Goal: Task Accomplishment & Management: Use online tool/utility

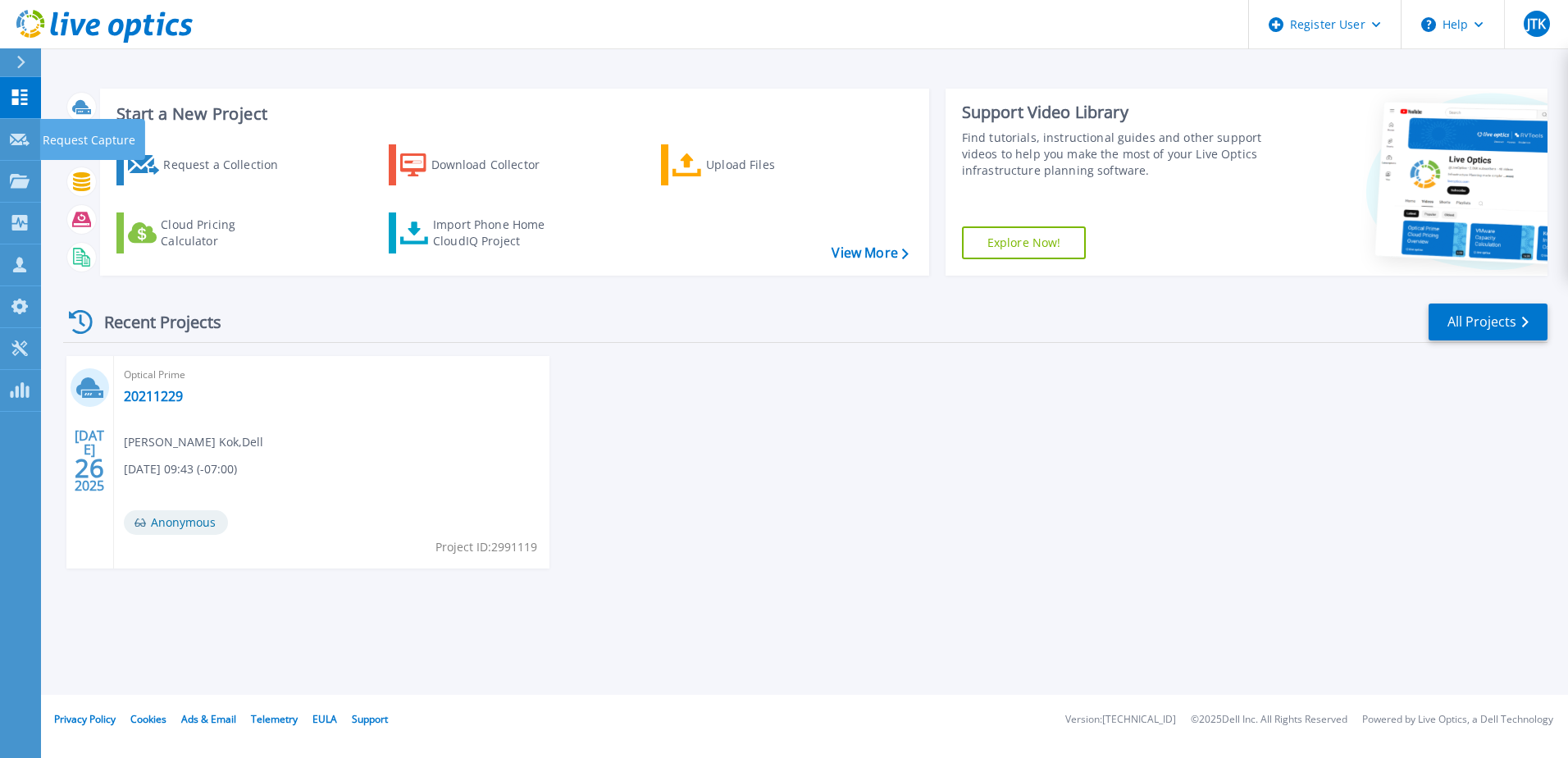
click at [32, 134] on link "Request Capture Request Capture" at bounding box center [21, 140] width 41 height 41
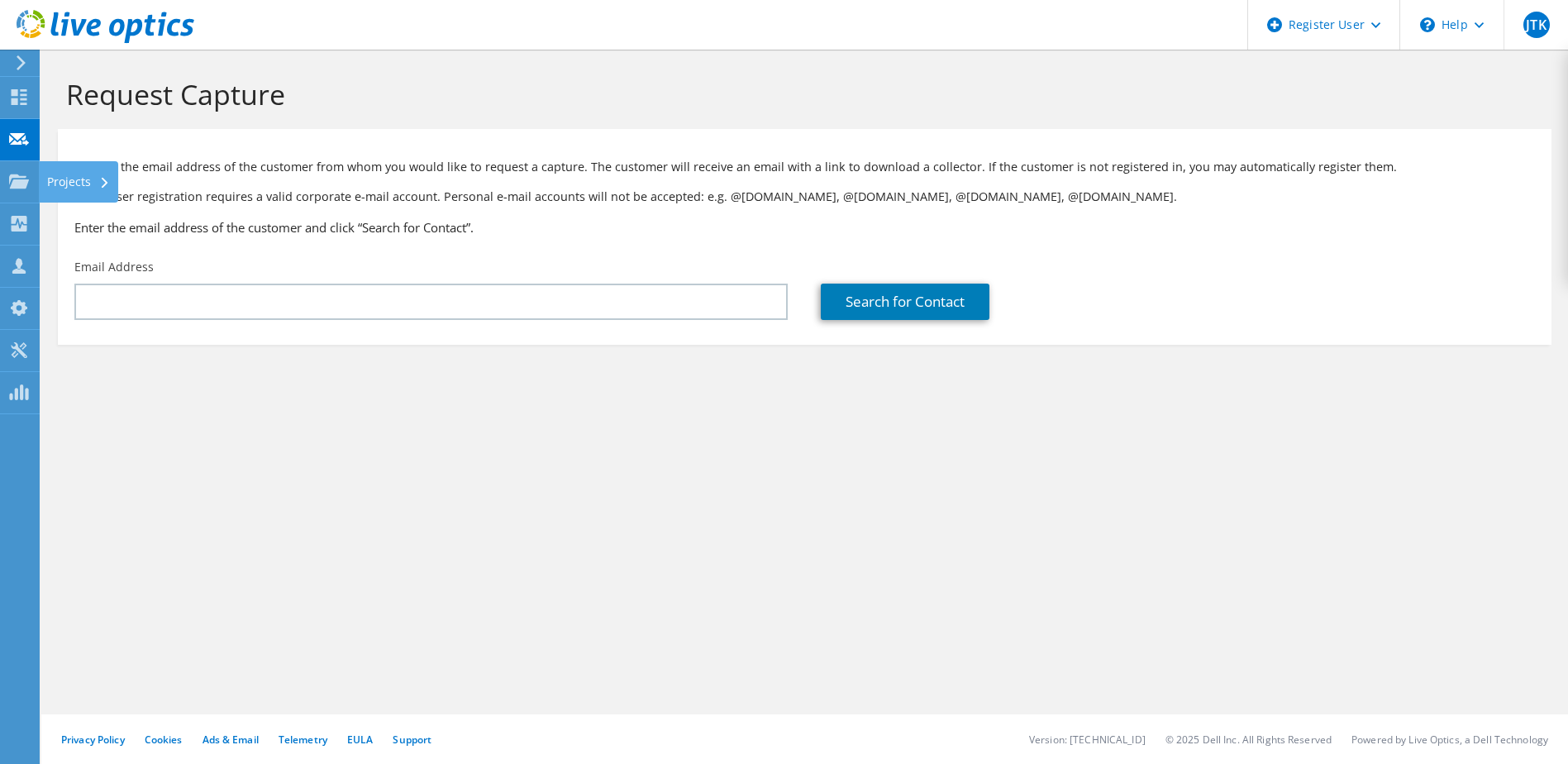
click at [20, 190] on div at bounding box center [19, 184] width 20 height 18
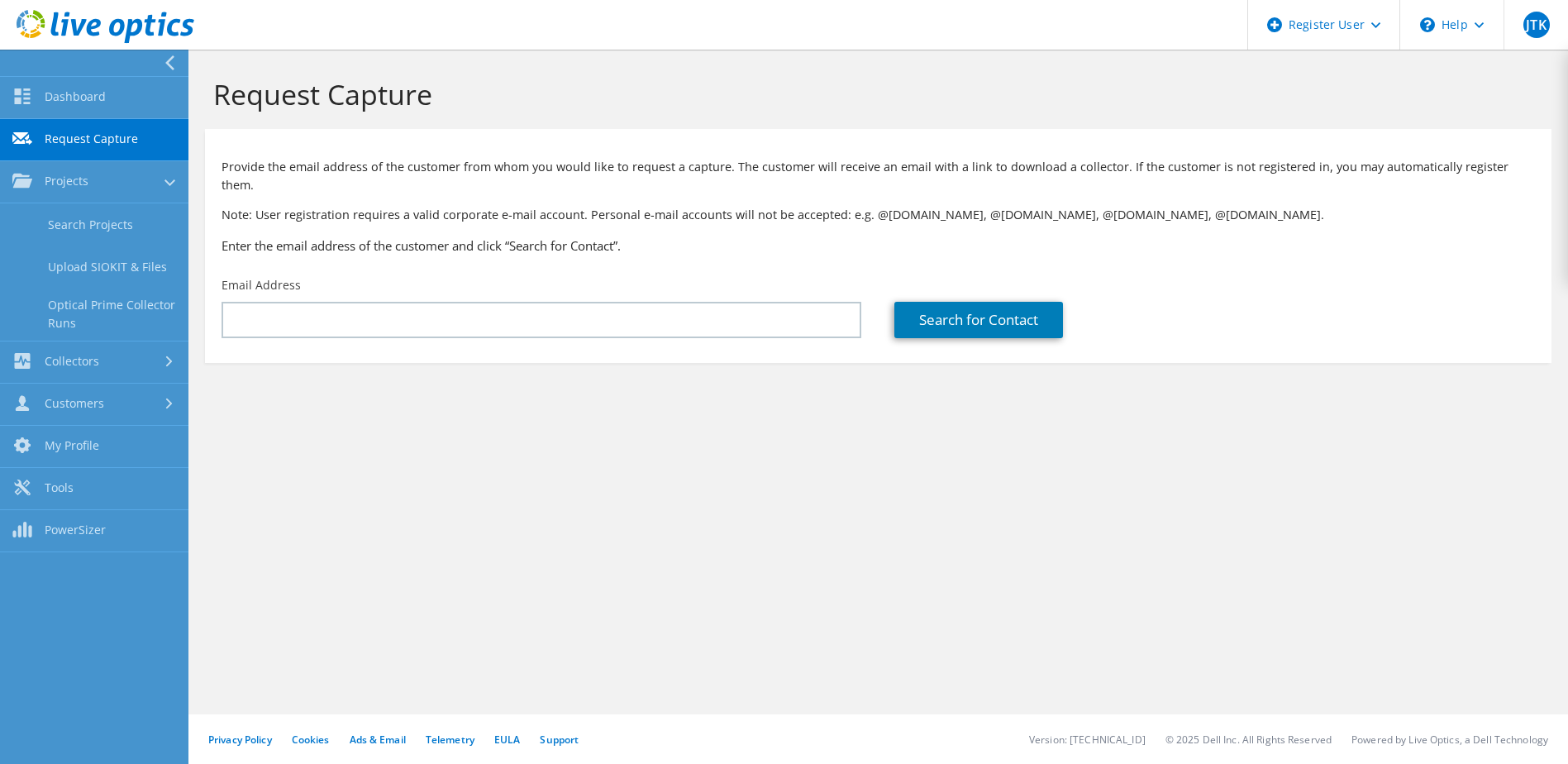
click at [58, 230] on link "Search Projects" at bounding box center [94, 225] width 189 height 42
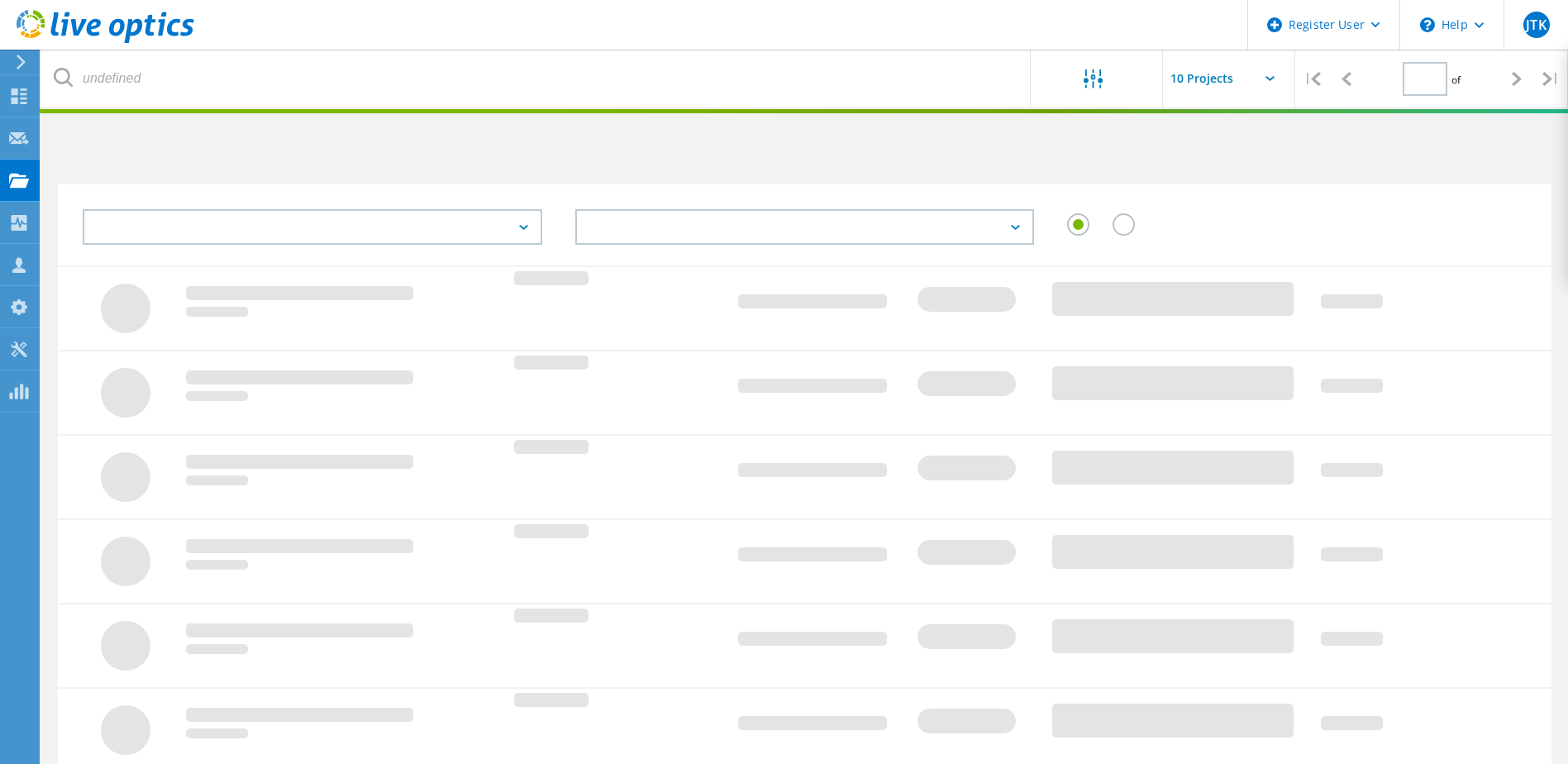
type input "1"
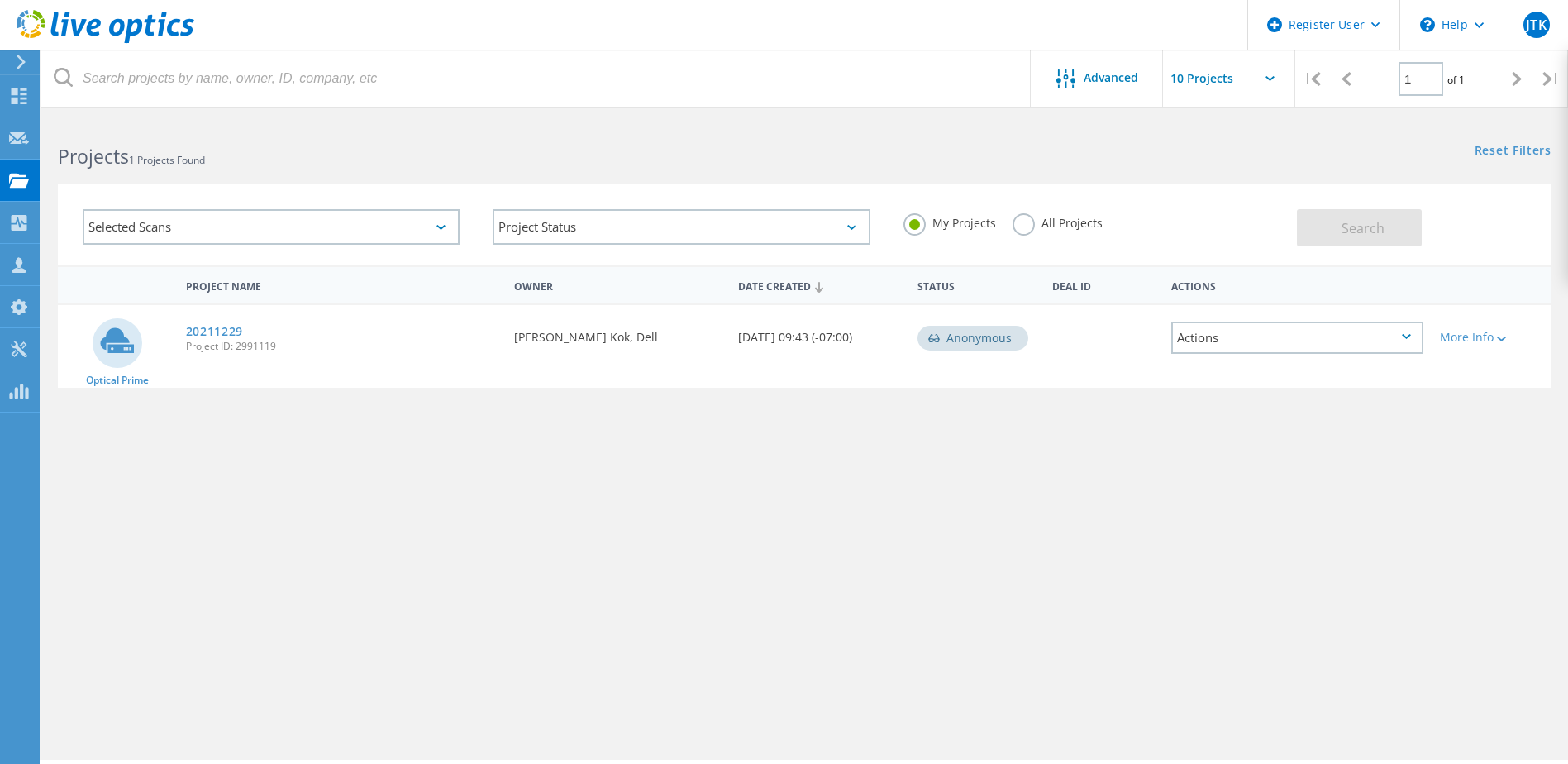
click at [1019, 226] on label "All Projects" at bounding box center [1058, 220] width 90 height 16
click at [0, 0] on input "All Projects" at bounding box center [0, 0] width 0 height 0
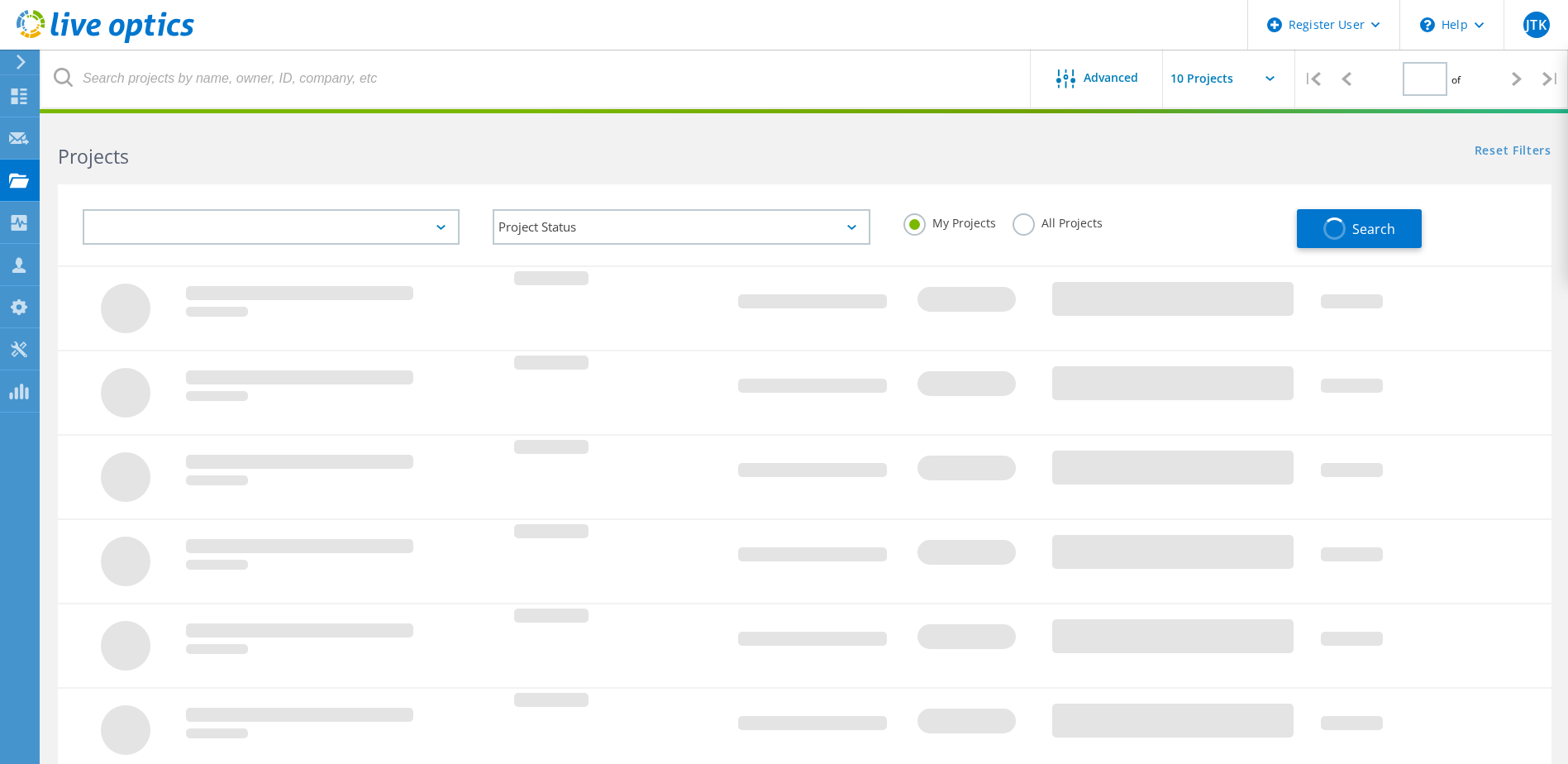
type input "1"
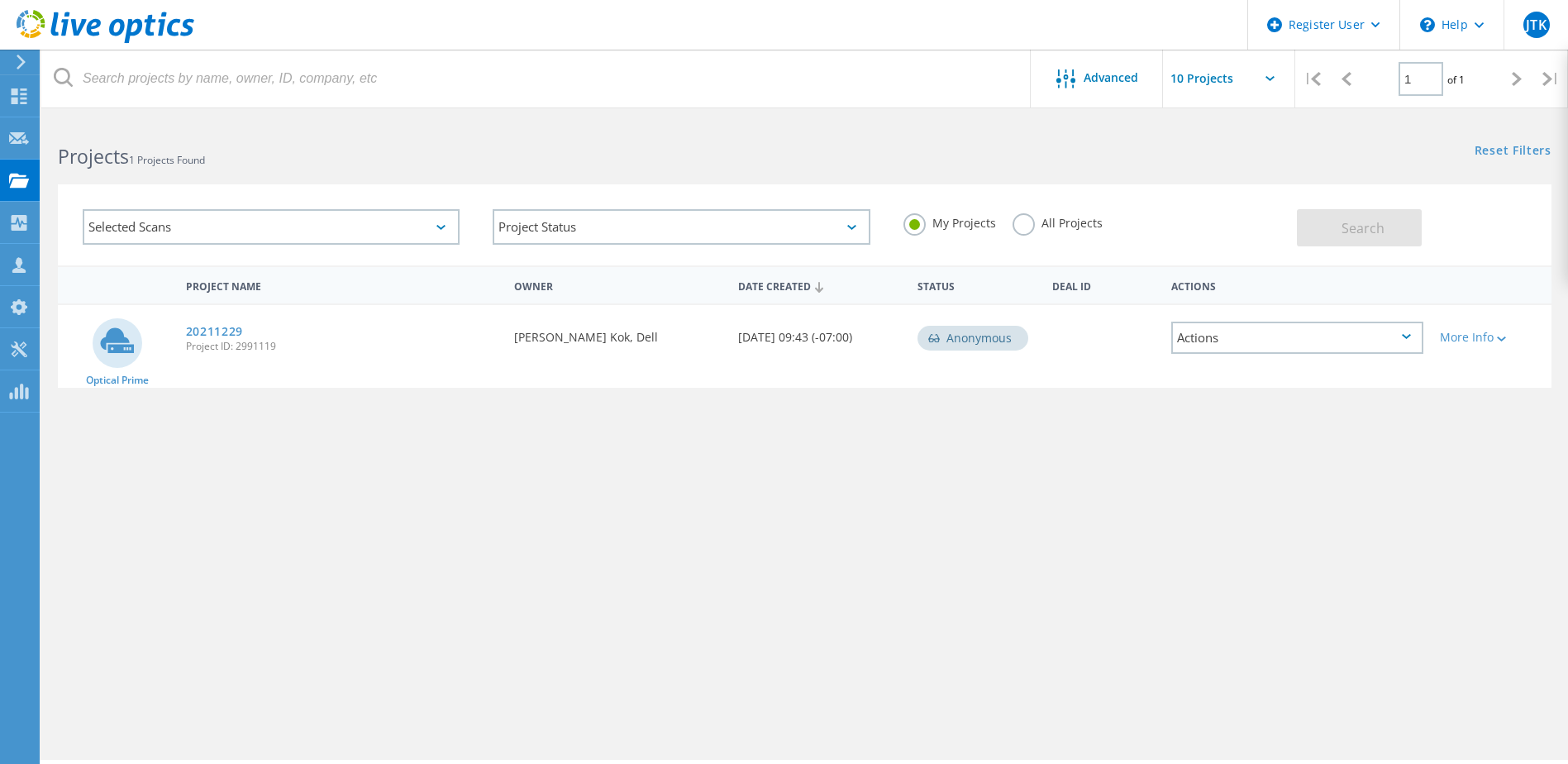
click at [1515, 23] on div "JTK" at bounding box center [1535, 24] width 64 height 49
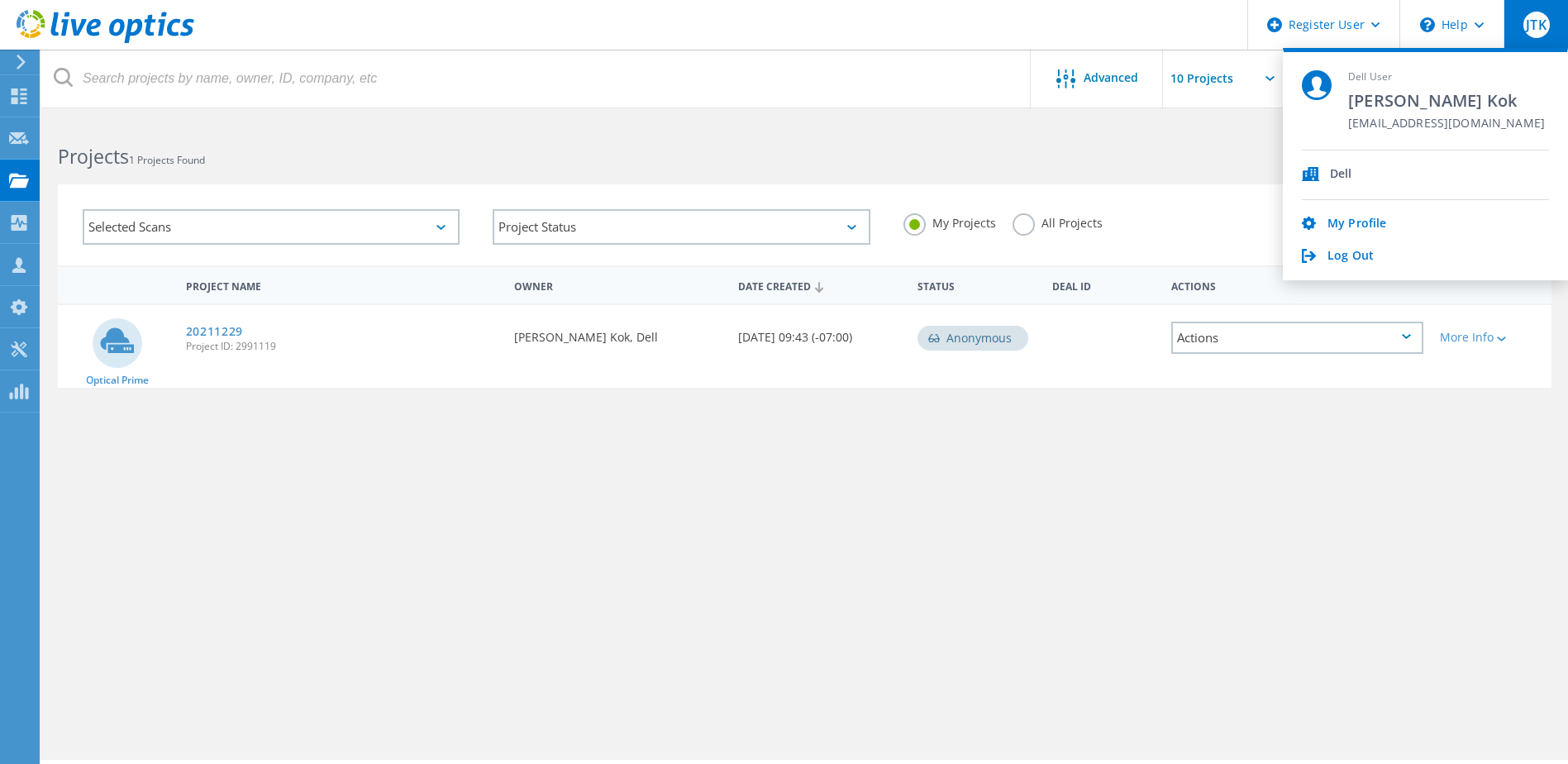
click at [1090, 155] on div "Projects 1 Projects Found Reset Filters Show Filters" at bounding box center [805, 142] width 1527 height 43
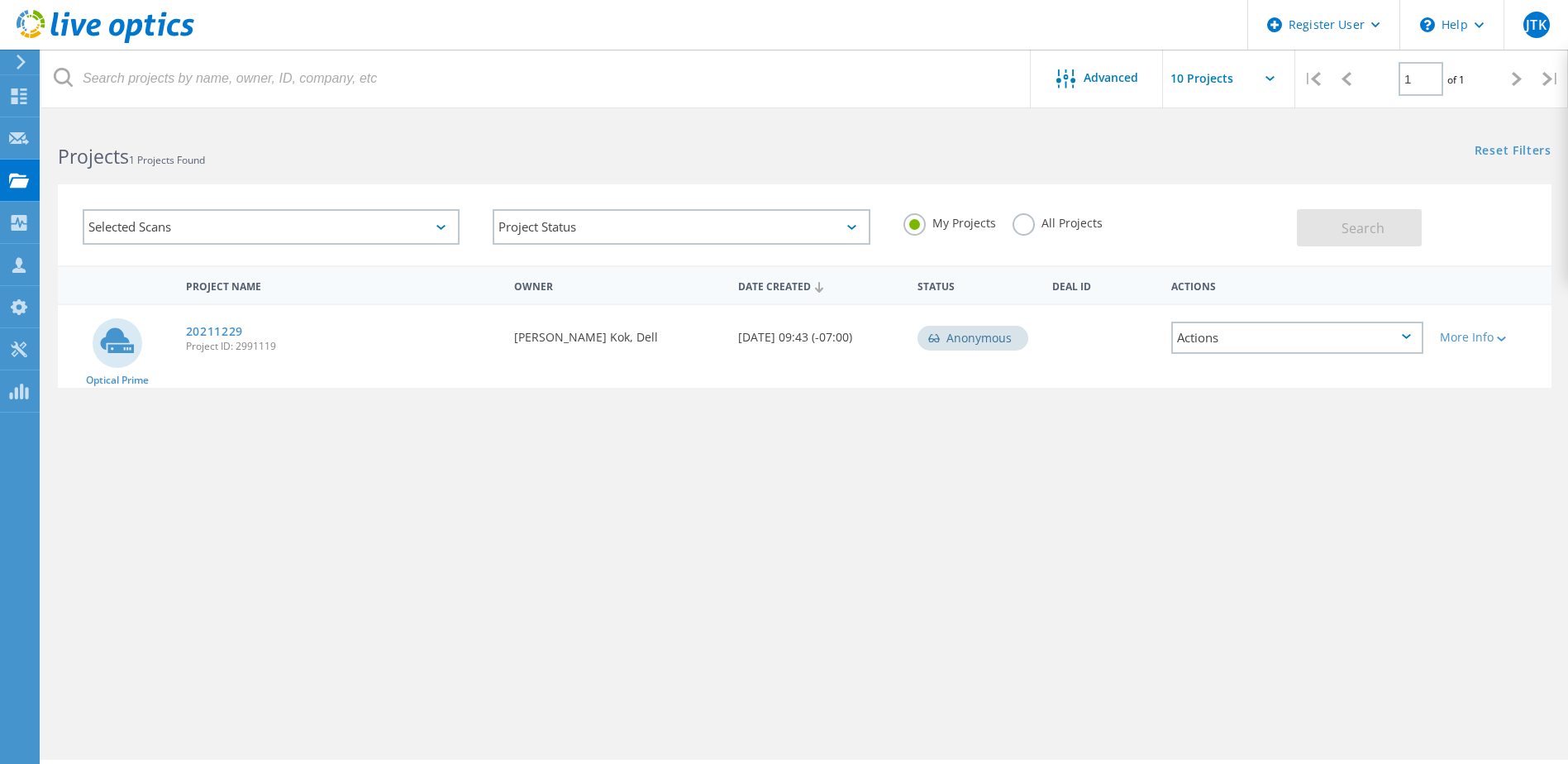
click at [1254, 77] on input "text" at bounding box center [1246, 78] width 165 height 58
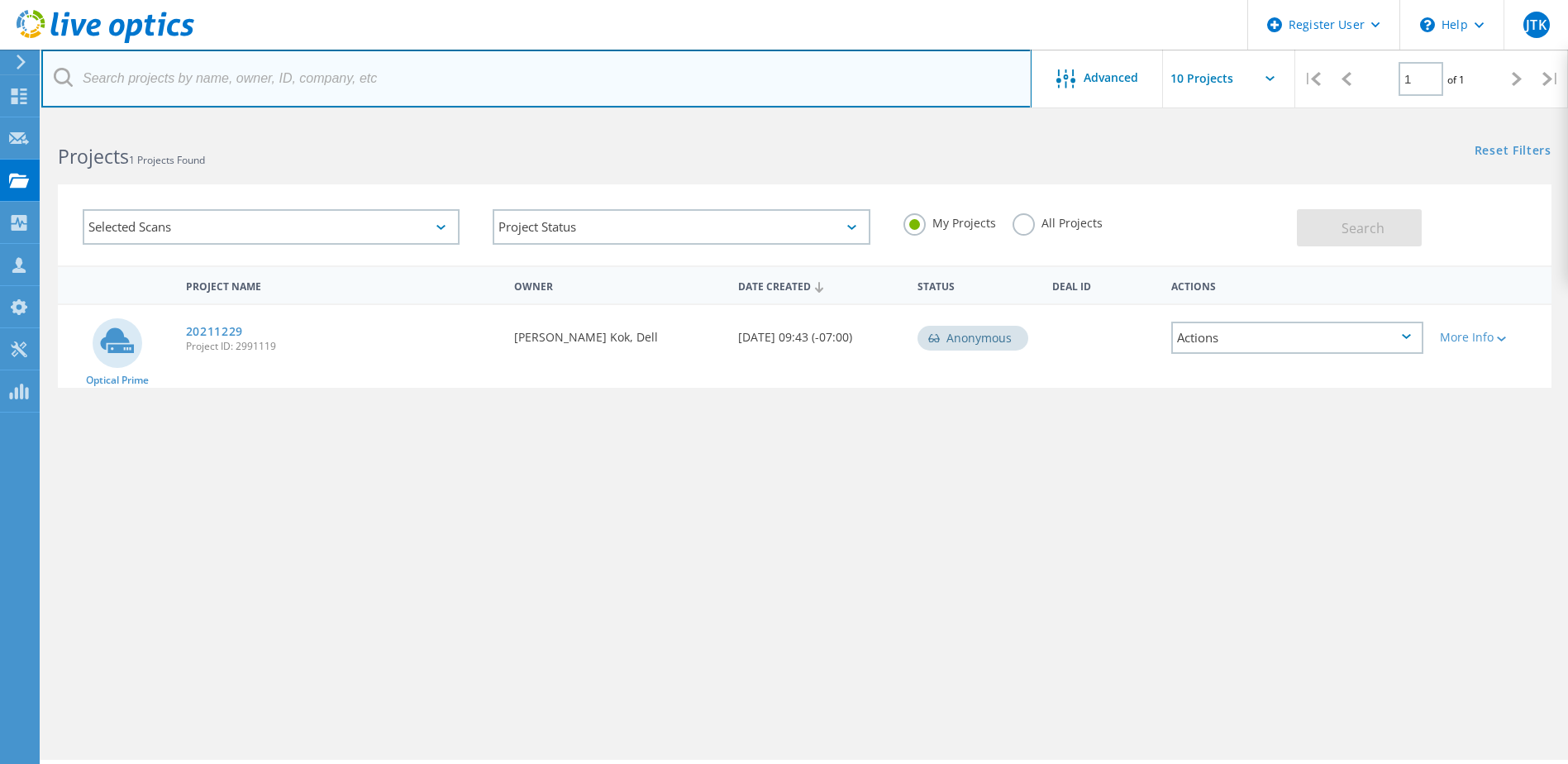
drag, startPoint x: 738, startPoint y: 89, endPoint x: 508, endPoint y: 218, distance: 263.7
click at [738, 89] on input "text" at bounding box center [537, 78] width 990 height 58
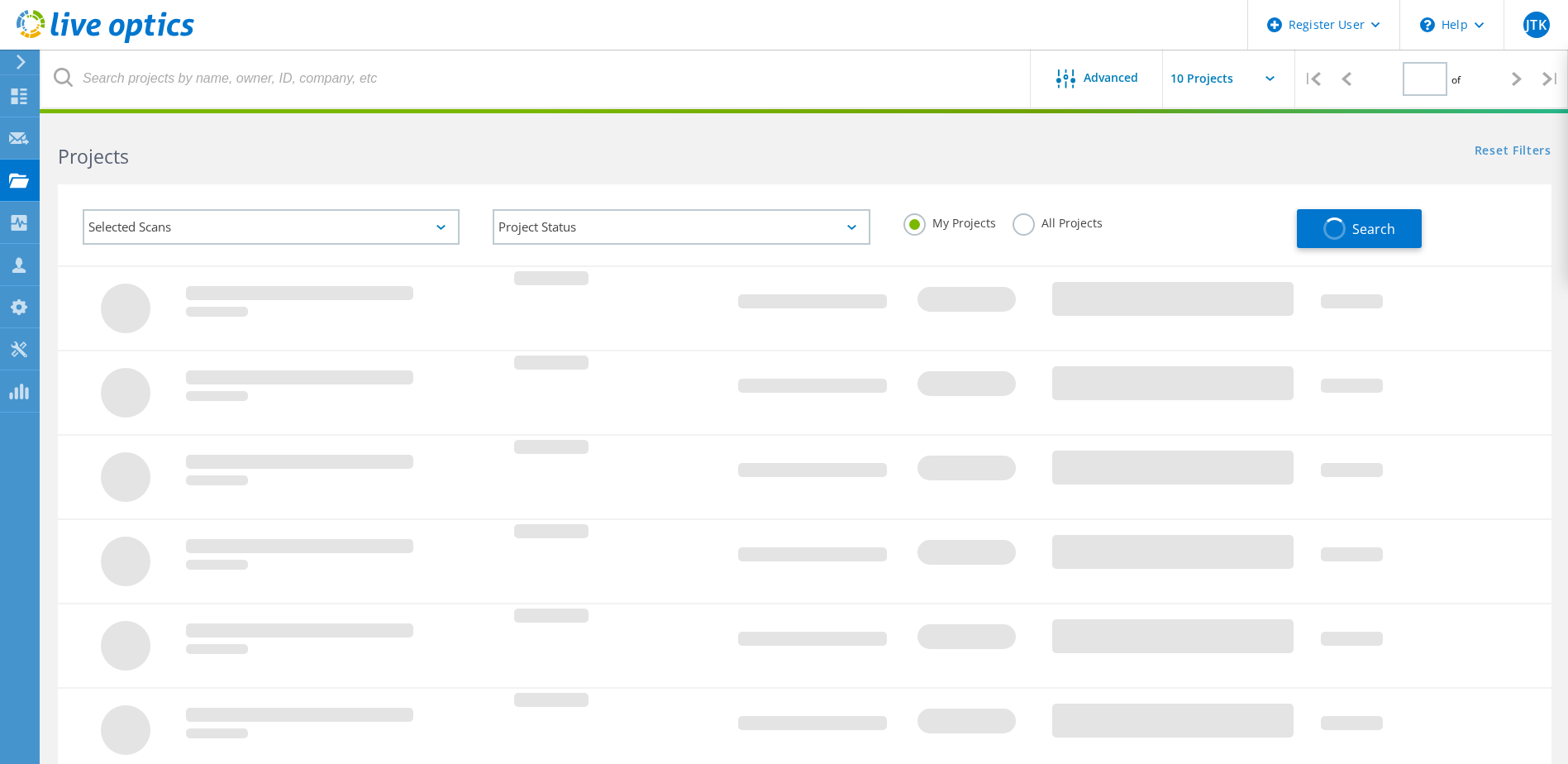
type input "1"
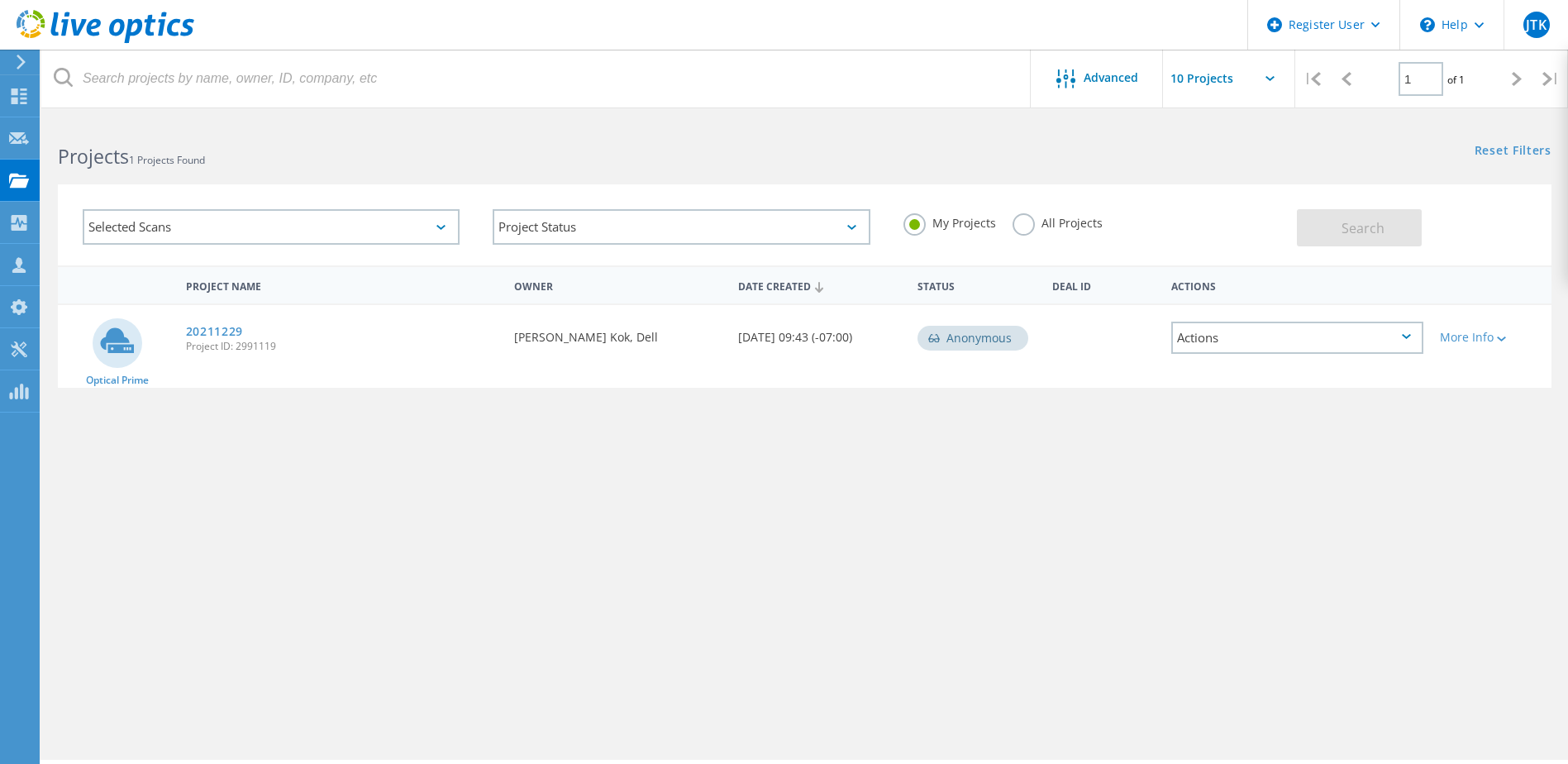
click at [293, 222] on div "Selected Scans" at bounding box center [271, 227] width 377 height 36
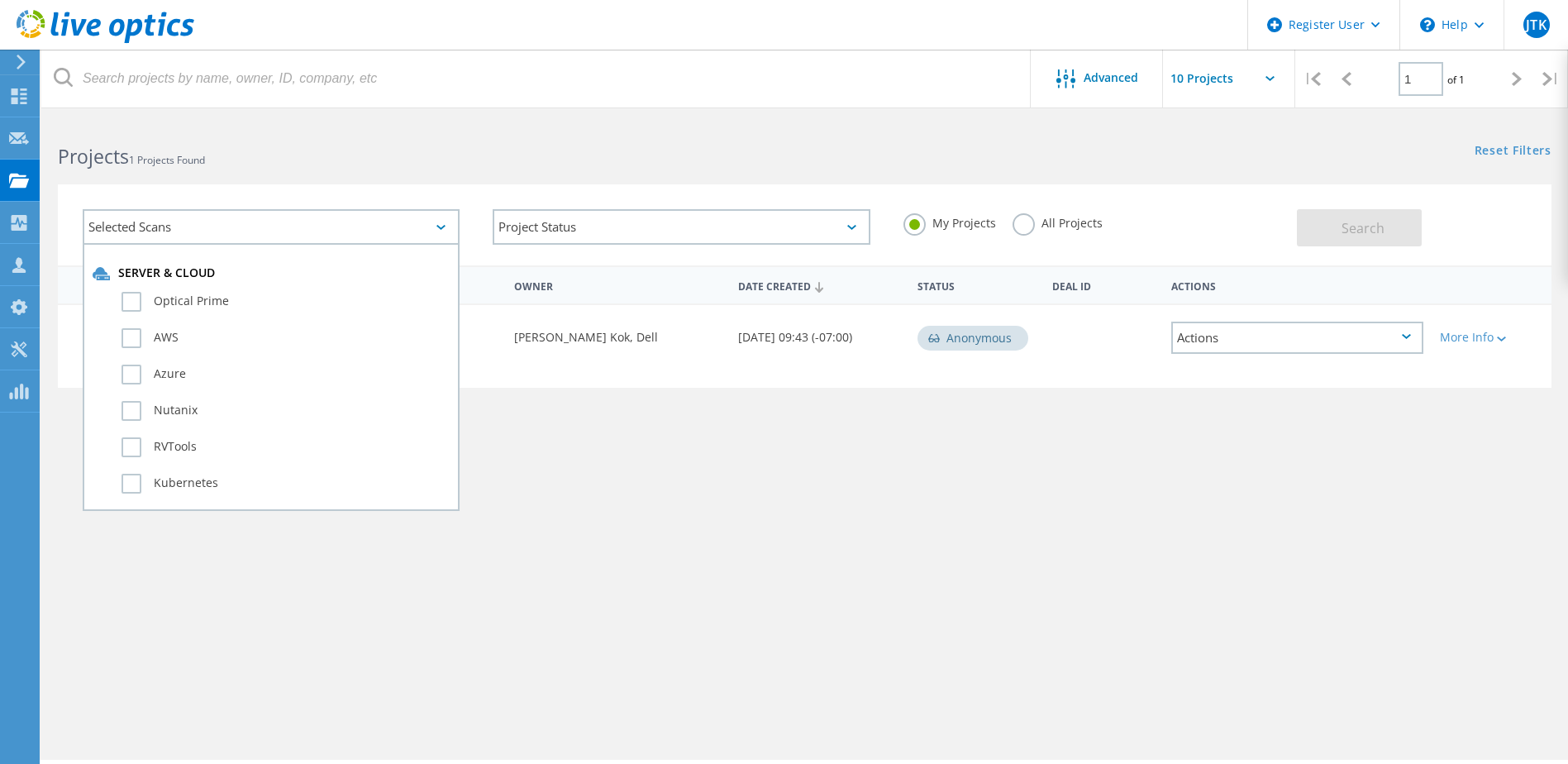
click at [591, 504] on div "Project Name Owner Date Created Status Deal Id Actions Optical Prime 20211229 P…" at bounding box center [804, 480] width 1494 height 430
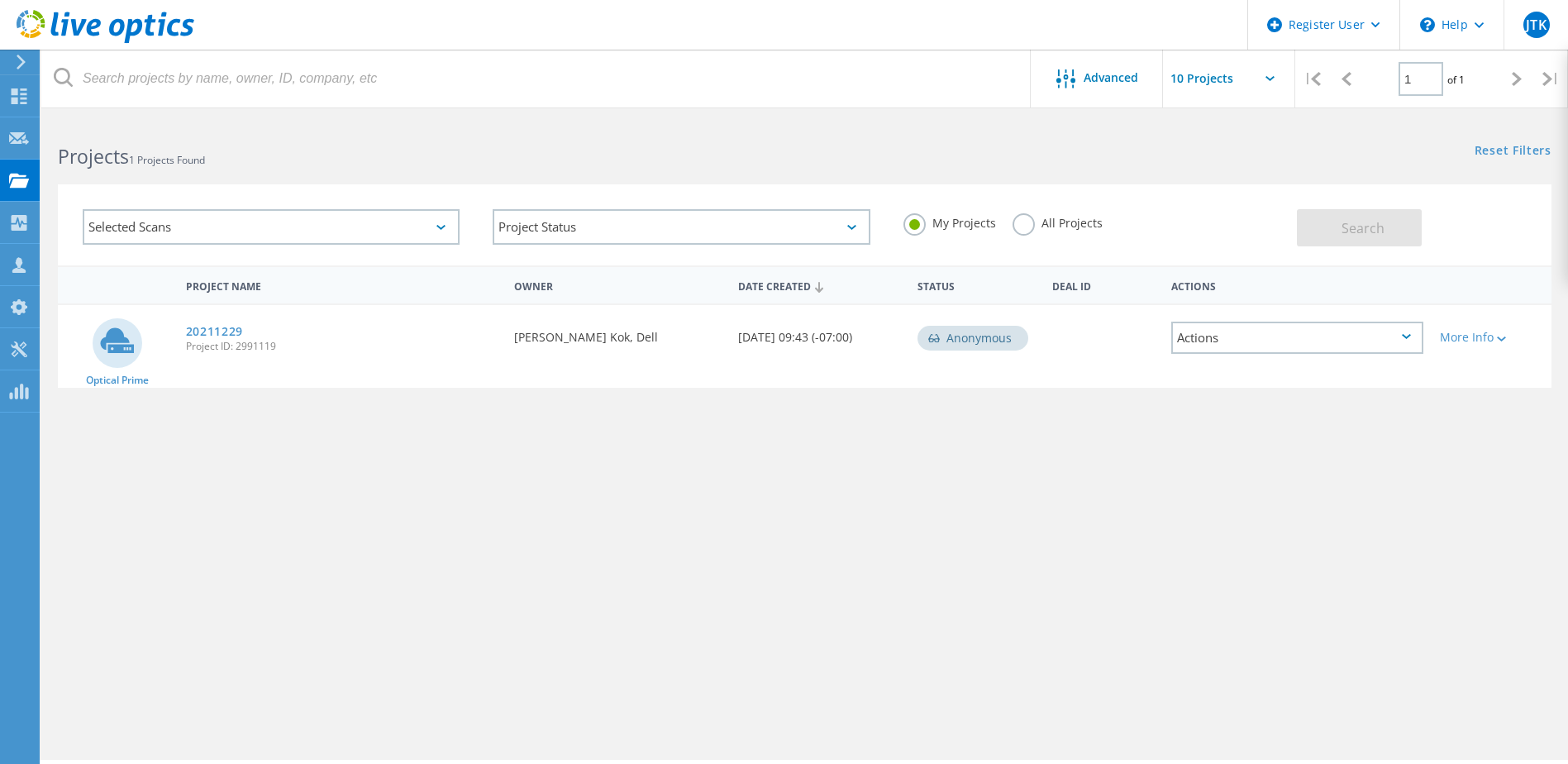
click at [1060, 215] on label "All Projects" at bounding box center [1058, 220] width 90 height 16
click at [0, 0] on input "All Projects" at bounding box center [0, 0] width 0 height 0
click at [1309, 242] on button "Search" at bounding box center [1360, 228] width 125 height 38
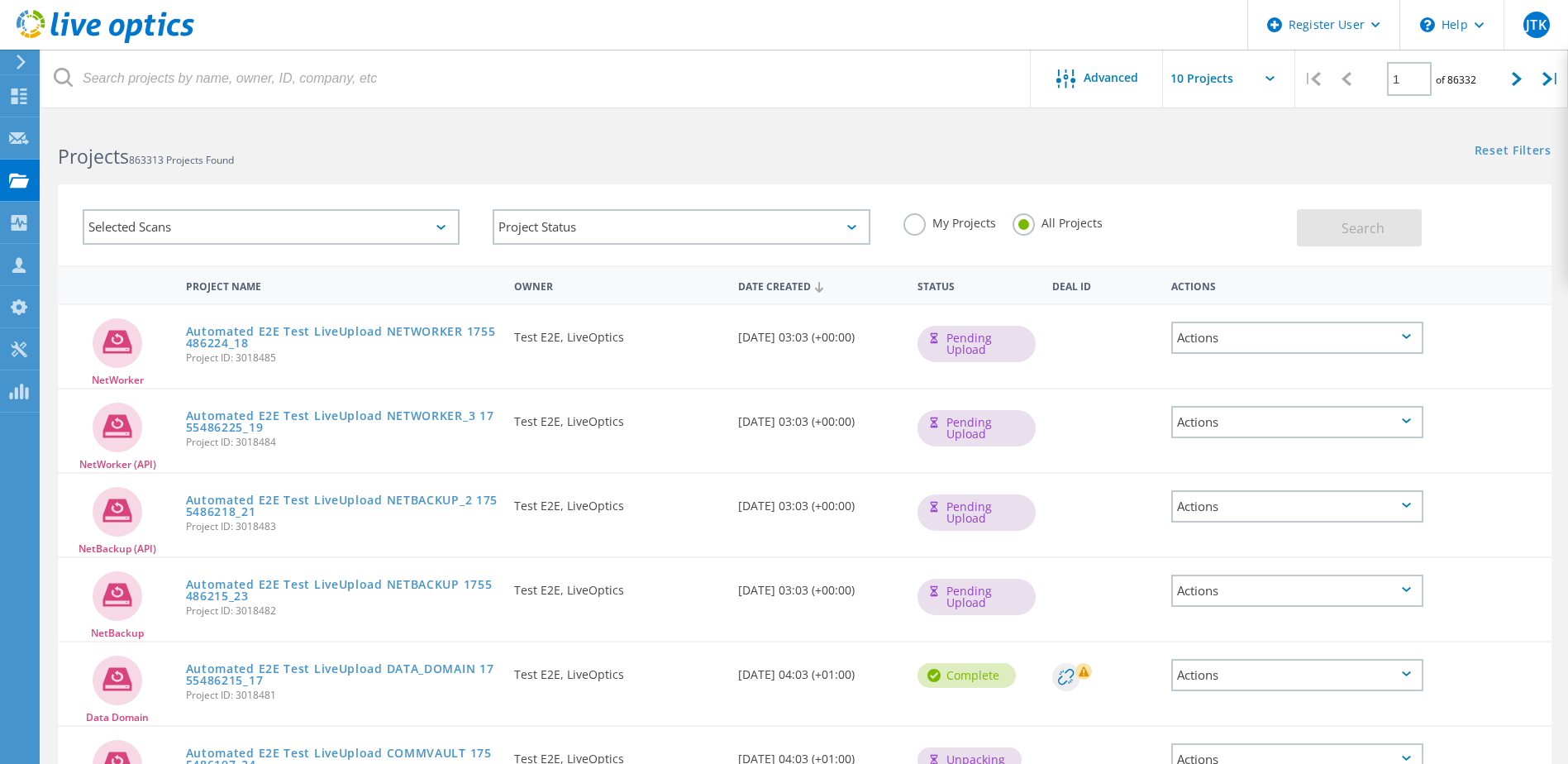
click at [350, 233] on div "Selected Scans" at bounding box center [271, 227] width 377 height 36
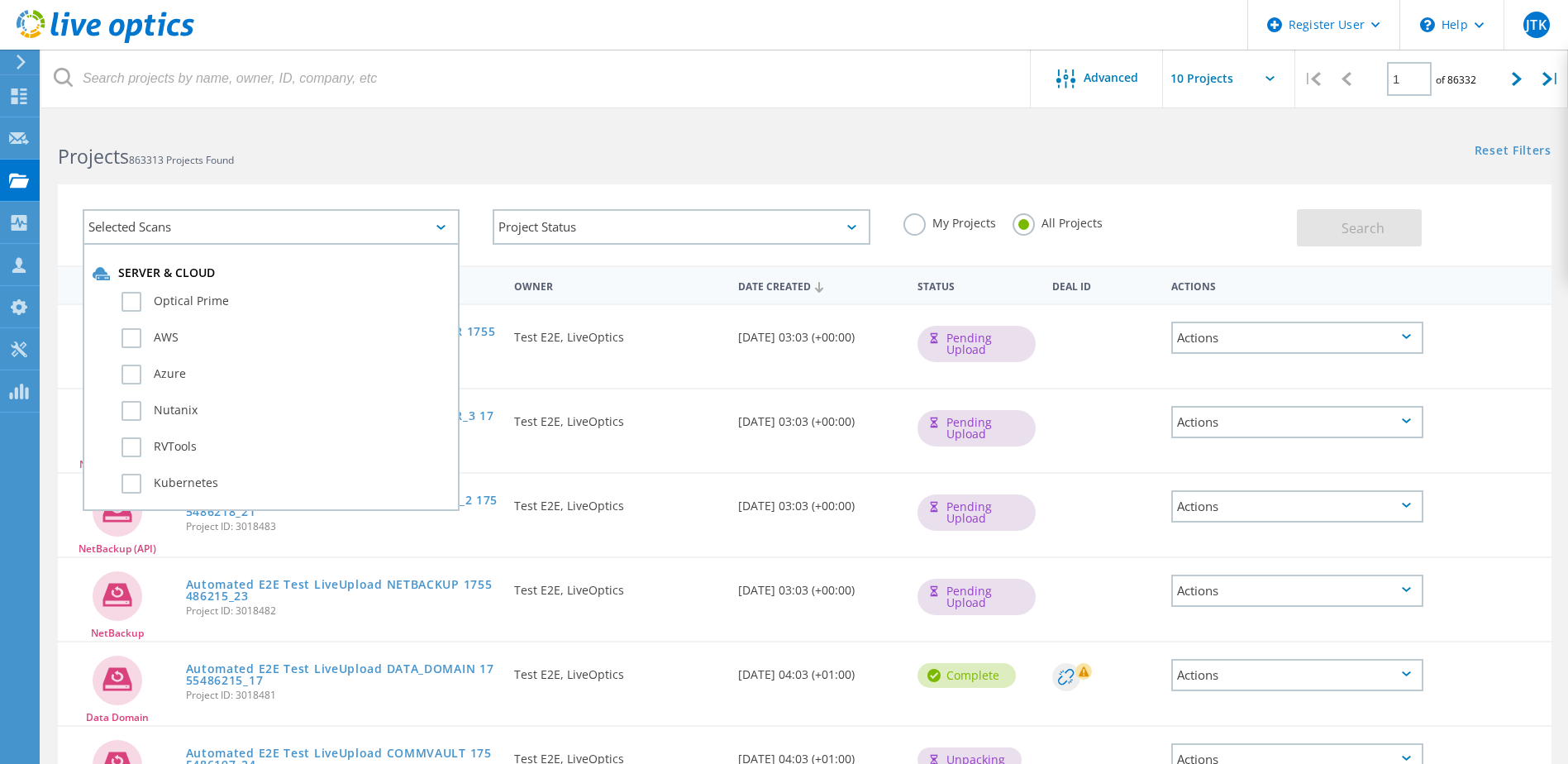
click at [128, 299] on label "Optical Prime" at bounding box center [286, 302] width 328 height 20
click at [0, 0] on input "Optical Prime" at bounding box center [0, 0] width 0 height 0
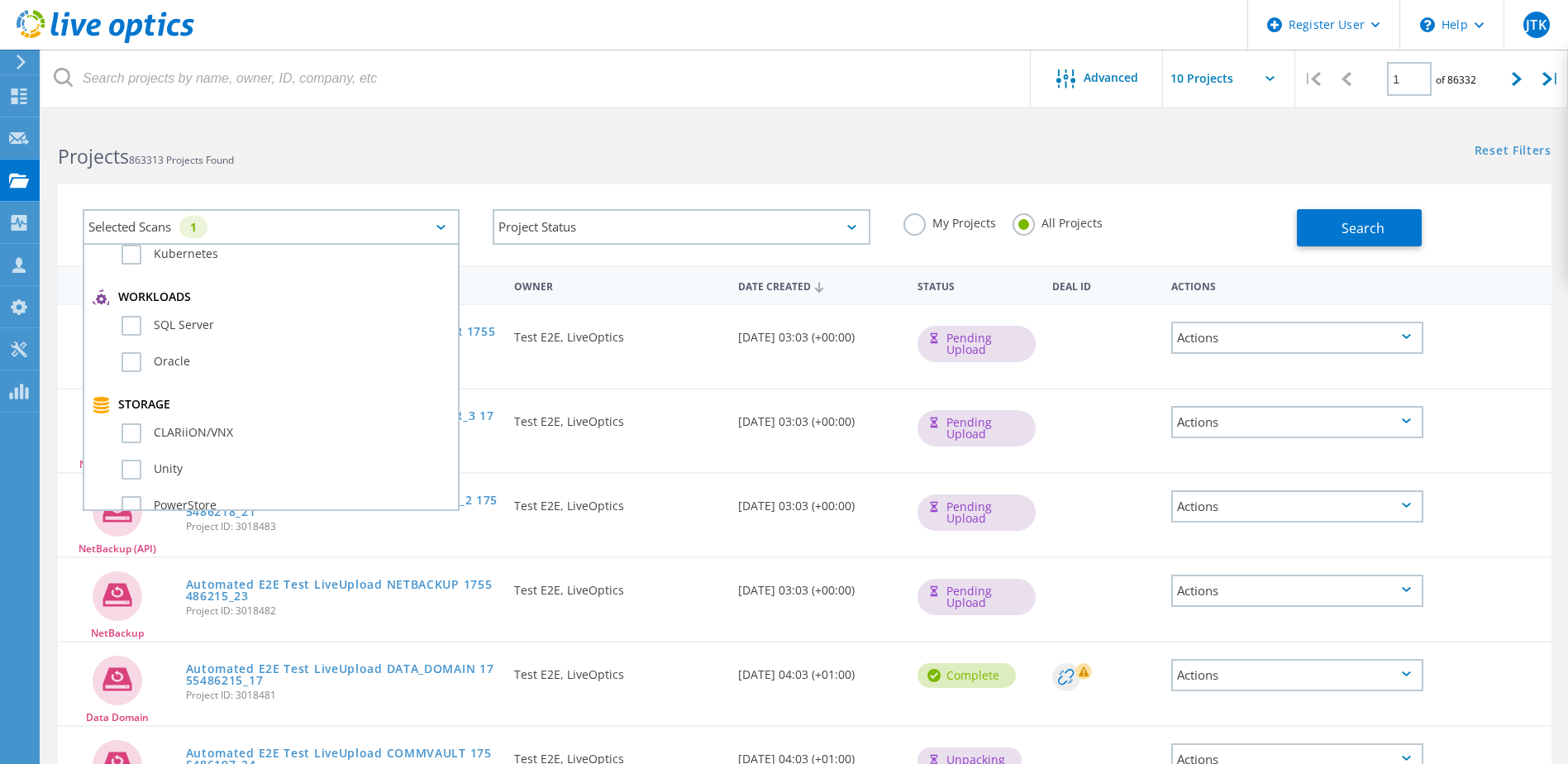
scroll to position [413, 0]
click at [1362, 219] on span "Search" at bounding box center [1363, 228] width 43 height 18
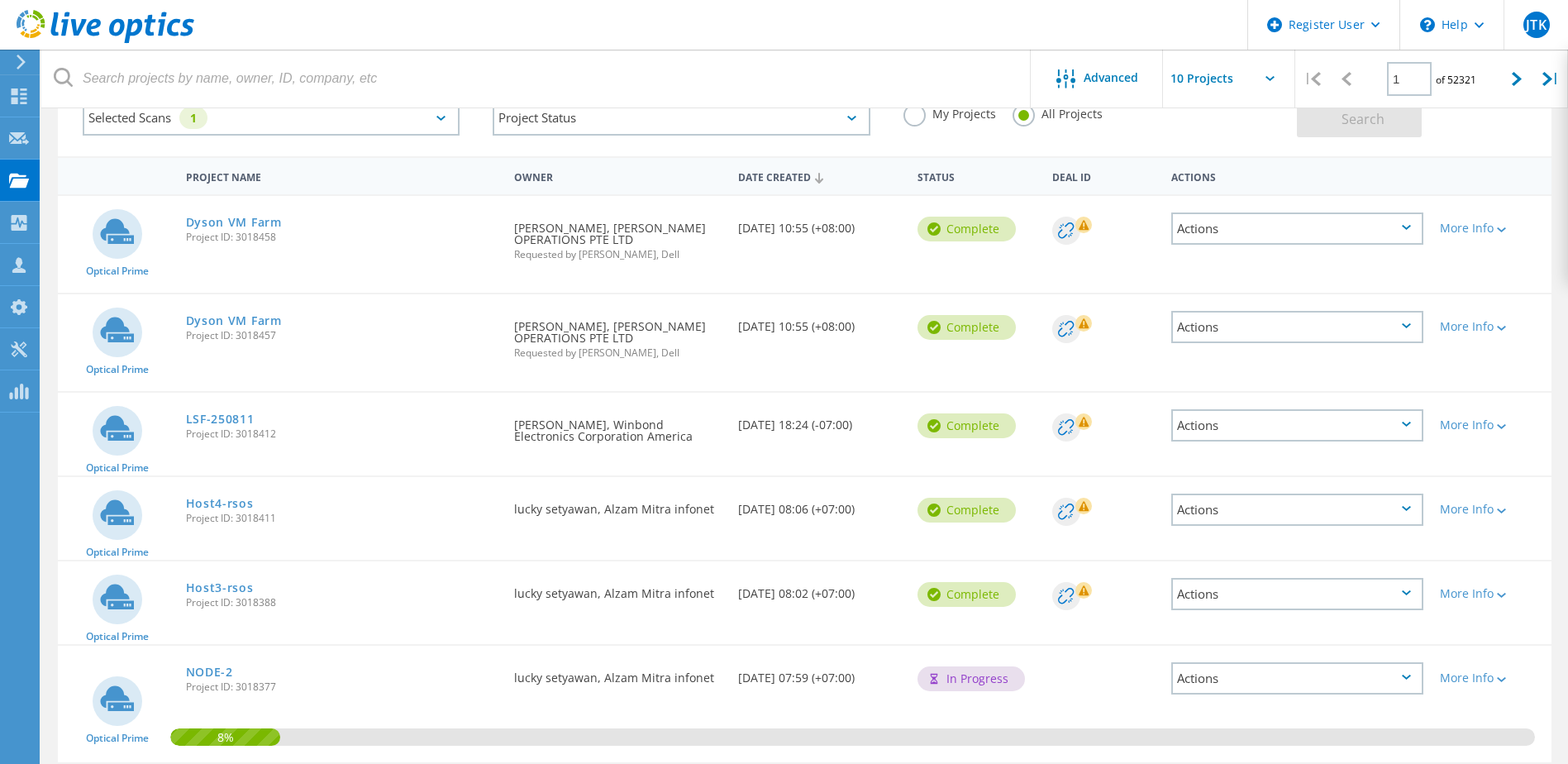
scroll to position [0, 0]
